Goal: Task Accomplishment & Management: Manage account settings

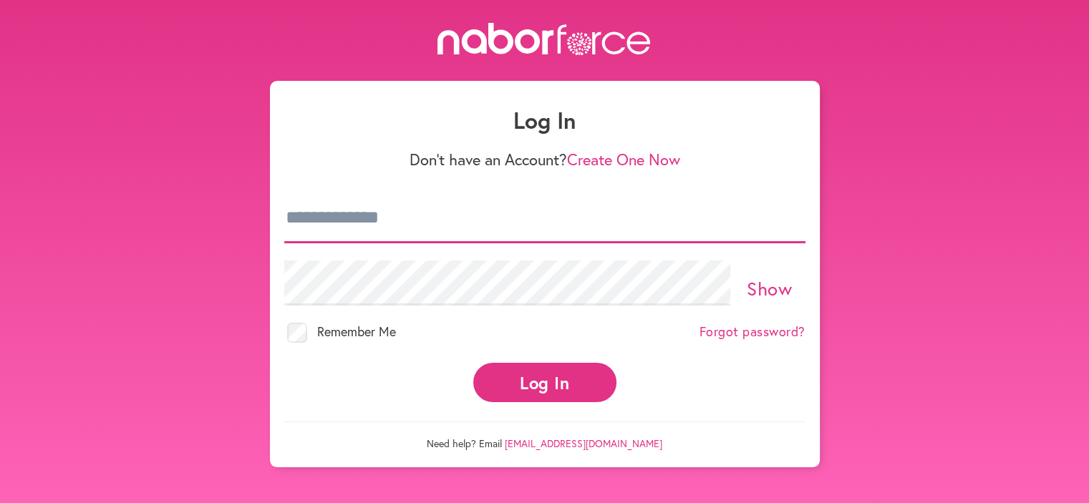
type input "**********"
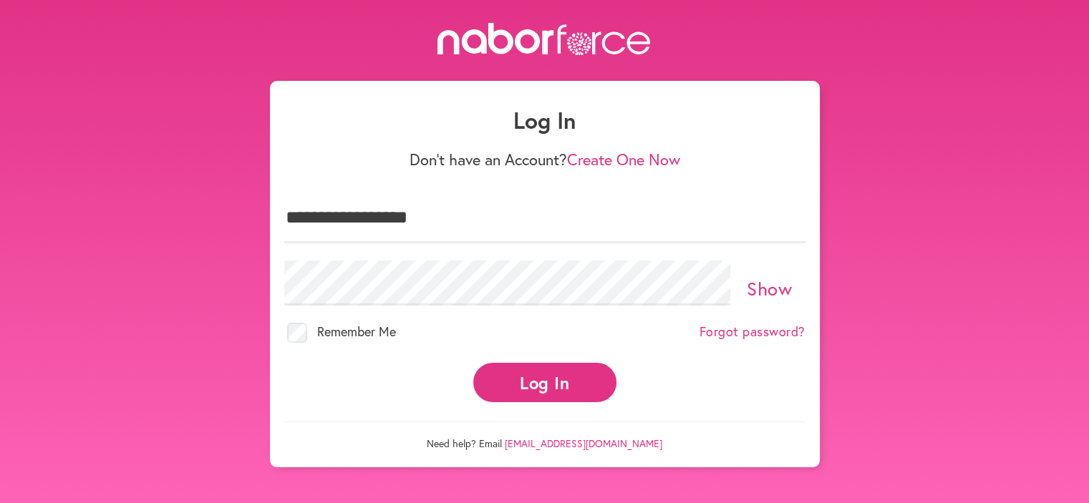
click at [547, 371] on button "Log In" at bounding box center [544, 382] width 143 height 39
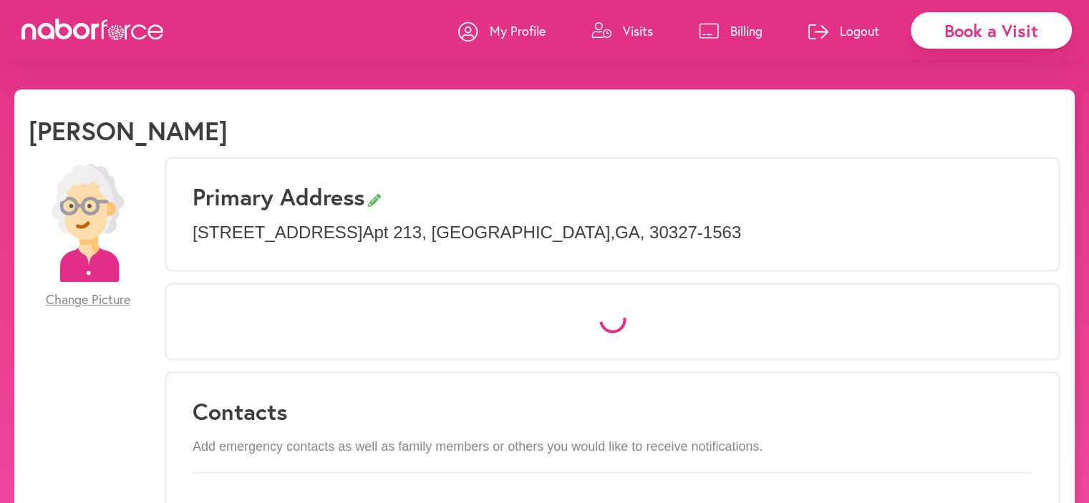
select select "*"
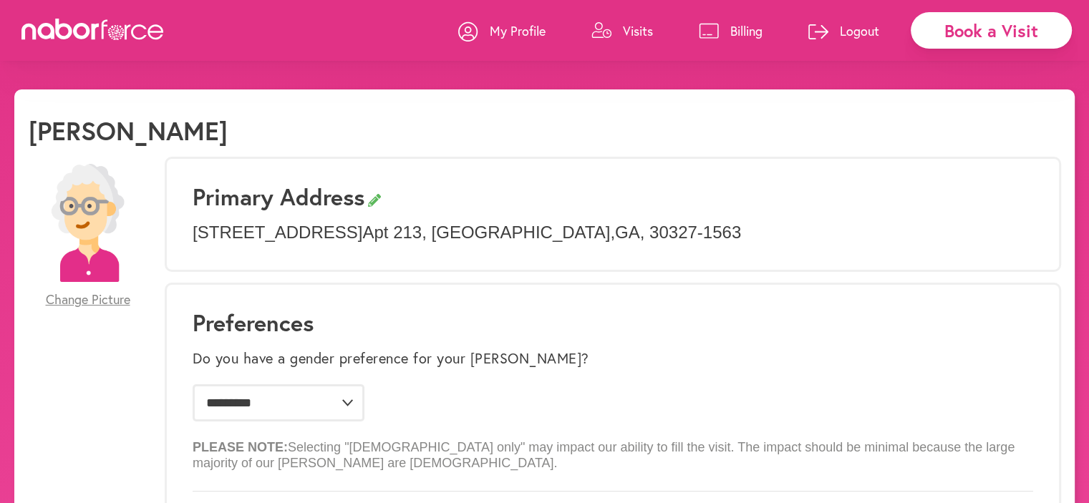
click at [633, 31] on p "Visits" at bounding box center [638, 30] width 30 height 17
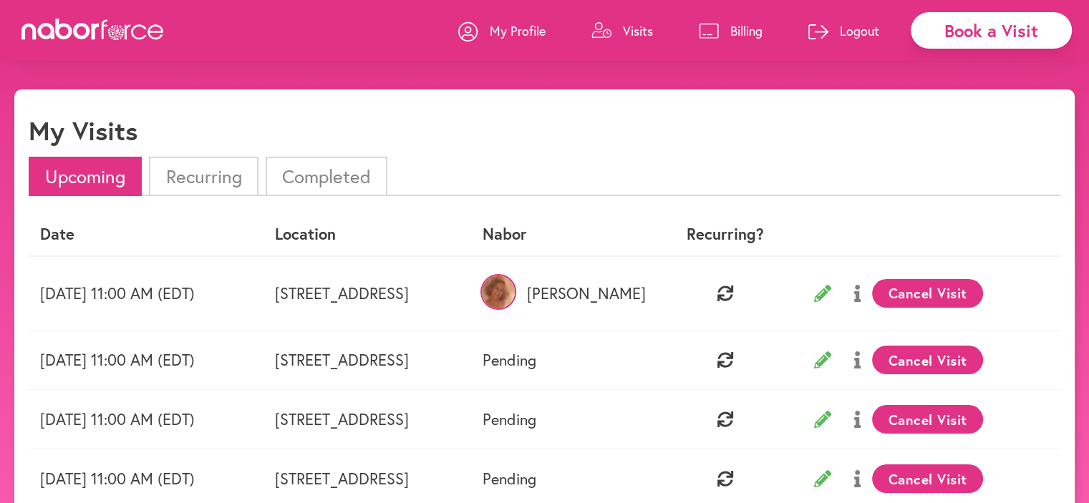
click at [967, 291] on button "Cancel Visit" at bounding box center [927, 293] width 111 height 29
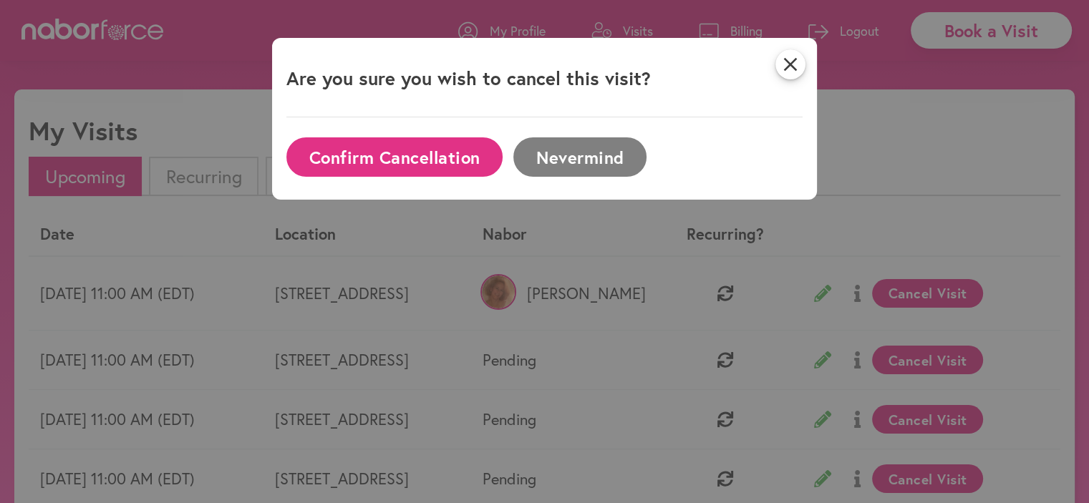
click at [796, 65] on icon "close" at bounding box center [790, 64] width 30 height 30
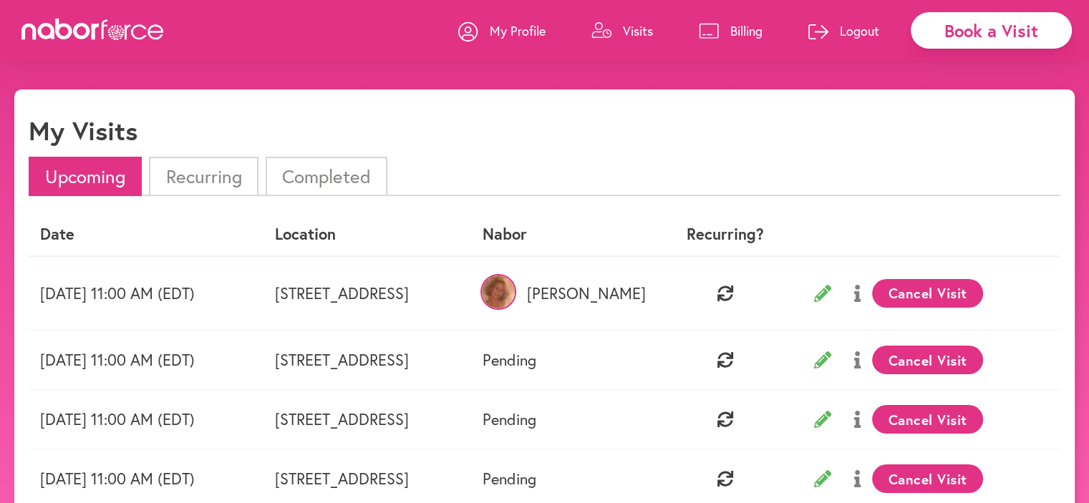
drag, startPoint x: 865, startPoint y: 30, endPoint x: 858, endPoint y: 26, distance: 8.0
click at [863, 30] on p "Logout" at bounding box center [859, 30] width 39 height 17
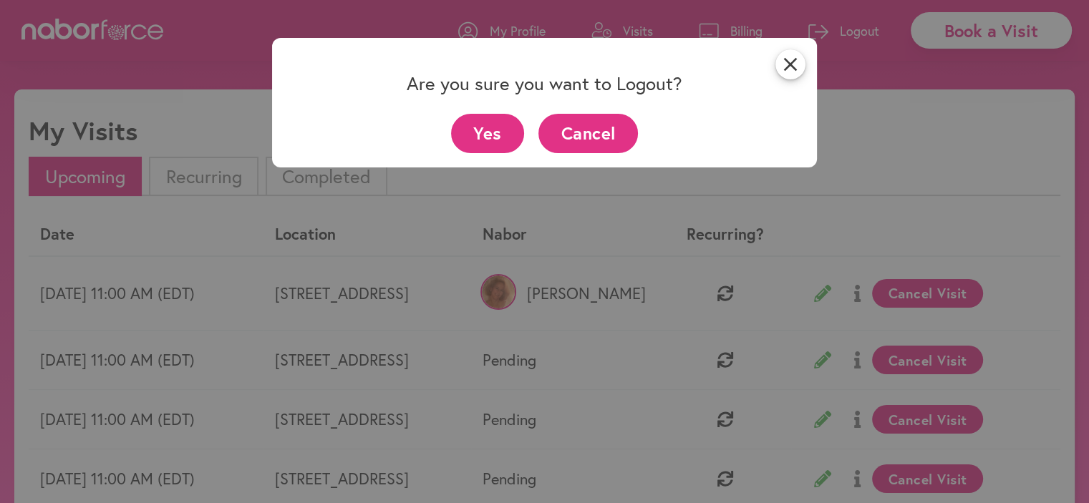
click at [495, 133] on button "Yes" at bounding box center [488, 133] width 74 height 39
